Goal: Navigation & Orientation: Find specific page/section

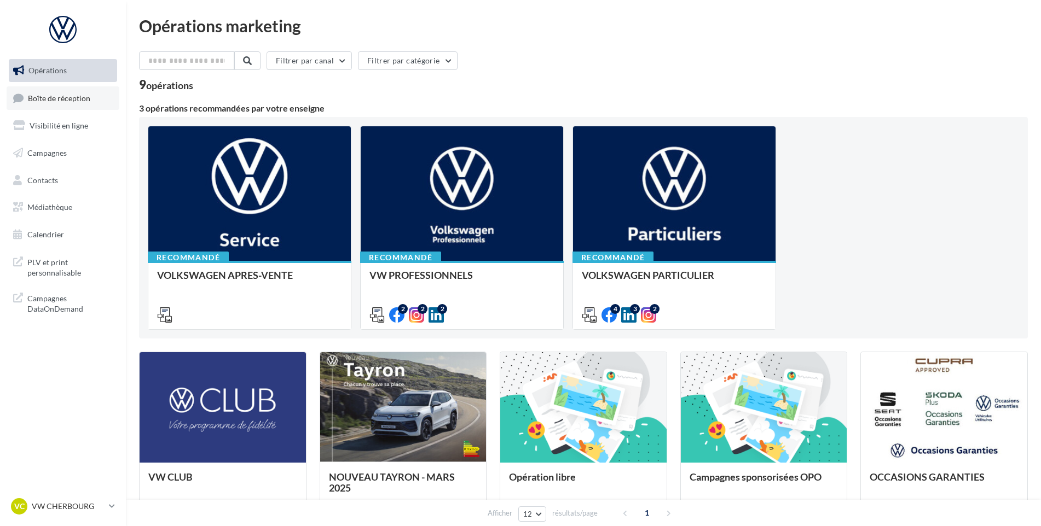
click at [70, 92] on link "Boîte de réception" at bounding box center [63, 98] width 113 height 24
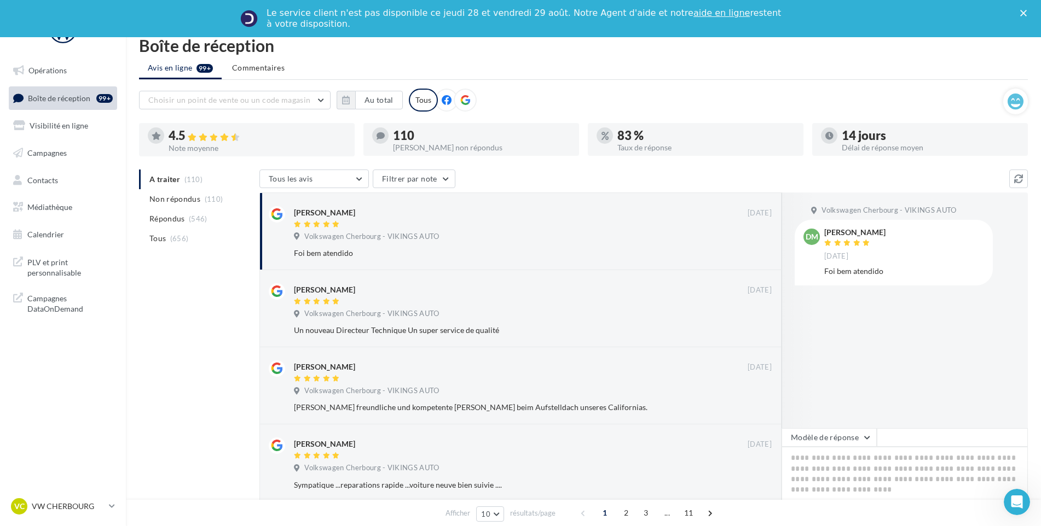
click at [98, 502] on p "VW CHERBOURG" at bounding box center [68, 506] width 73 height 11
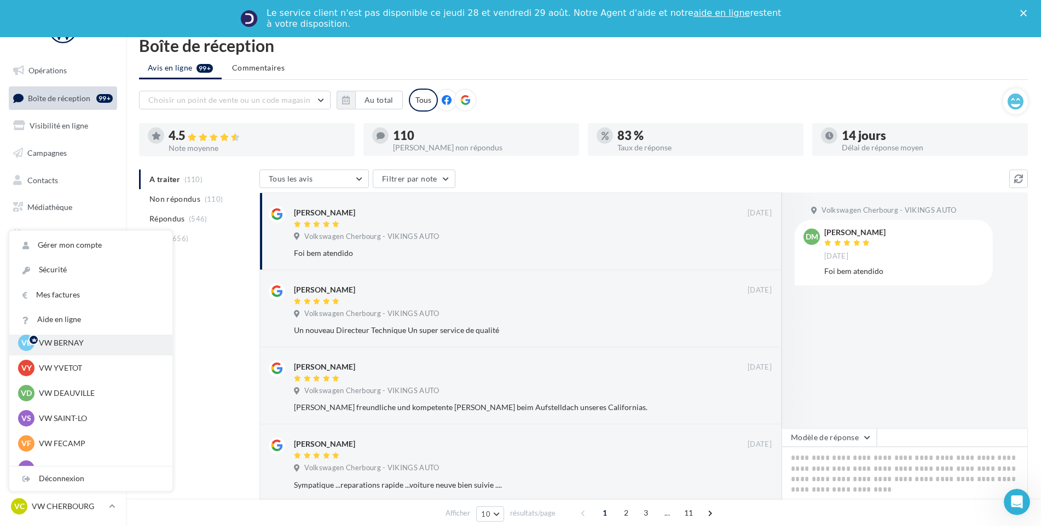
scroll to position [55, 0]
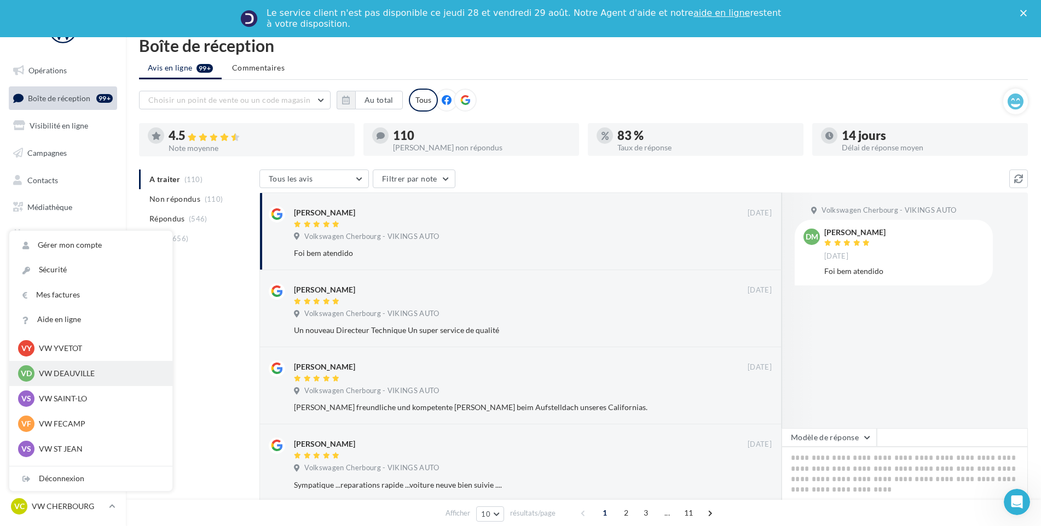
click at [86, 378] on p "VW DEAUVILLE" at bounding box center [99, 373] width 120 height 11
